Goal: Navigation & Orientation: Find specific page/section

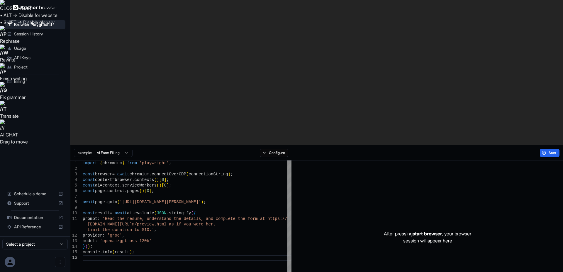
type textarea "**********"
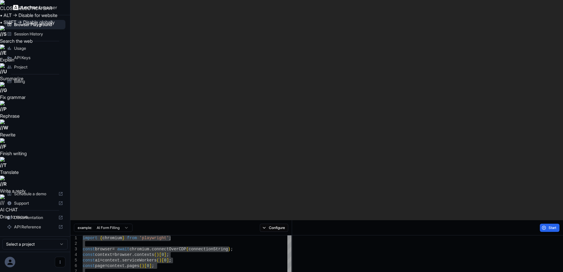
click at [59, 265] on button "Open menu" at bounding box center [60, 262] width 11 height 11
click at [25, 137] on div at bounding box center [281, 136] width 563 height 272
click at [37, 82] on span "Billing" at bounding box center [38, 82] width 49 height 6
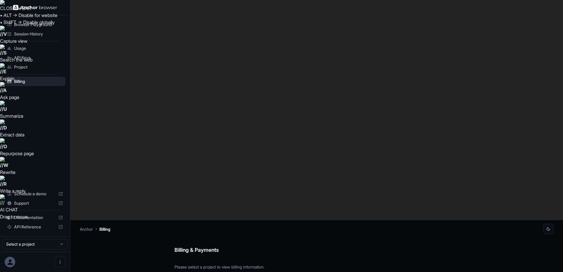
click at [46, 70] on div "Project" at bounding box center [35, 66] width 61 height 9
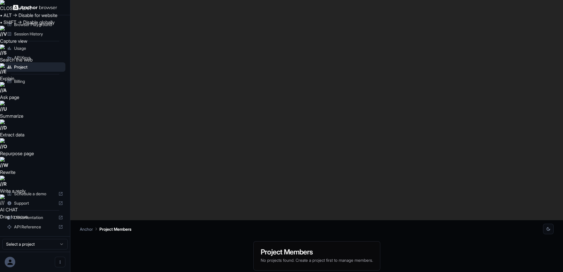
click at [57, 50] on span "Usage" at bounding box center [38, 48] width 49 height 6
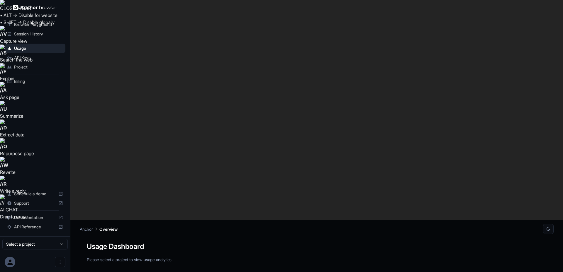
click at [50, 59] on span "API Keys" at bounding box center [38, 58] width 49 height 6
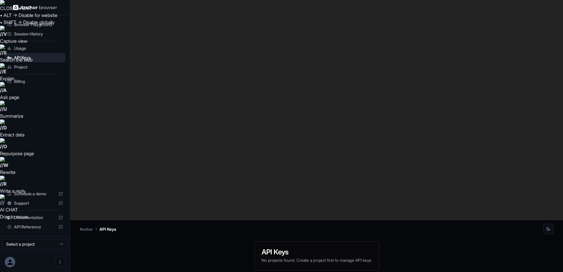
click at [50, 28] on div "Browser Playground" at bounding box center [35, 24] width 61 height 9
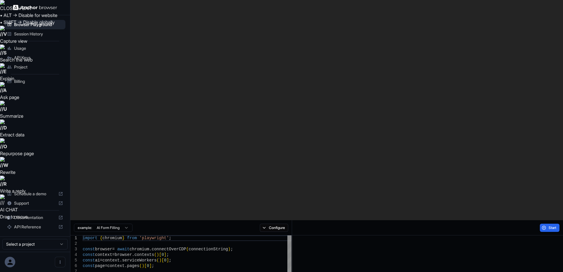
click at [53, 30] on div "Session History" at bounding box center [35, 33] width 61 height 9
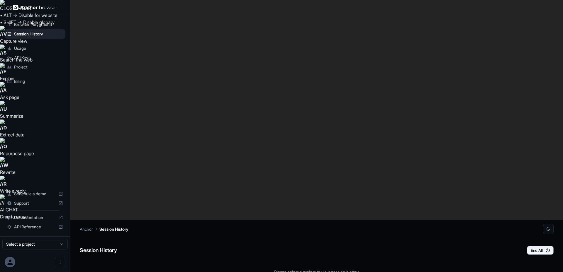
click at [53, 22] on span "Browser Playground" at bounding box center [38, 25] width 49 height 6
